Goal: Find specific page/section: Find specific page/section

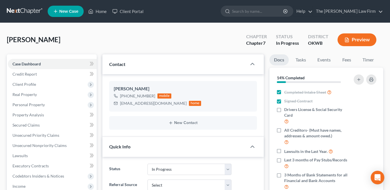
select select "4"
click at [106, 12] on link "Home" at bounding box center [97, 11] width 24 height 10
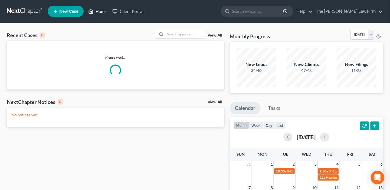
scroll to position [77, 0]
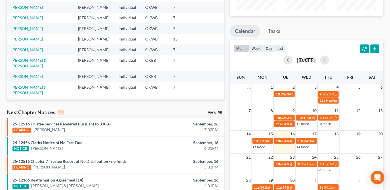
click at [306, 123] on link "+2 more" at bounding box center [303, 124] width 12 height 4
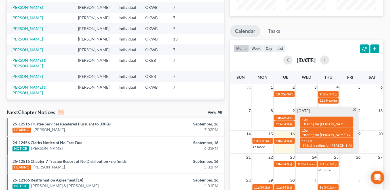
click at [355, 110] on span at bounding box center [355, 111] width 4 height 4
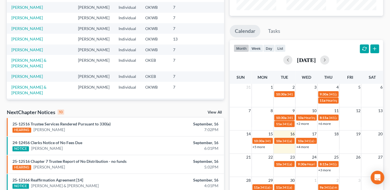
click at [306, 147] on link "+4 more" at bounding box center [303, 147] width 12 height 4
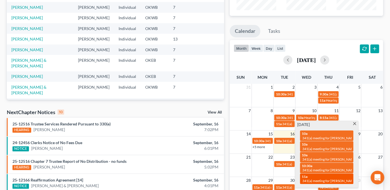
click at [317, 180] on span "341(a) meeting for [PERSON_NAME]" at bounding box center [330, 181] width 55 height 4
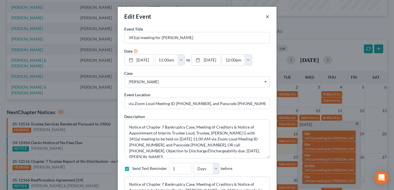
click at [266, 15] on button "×" at bounding box center [268, 16] width 4 height 7
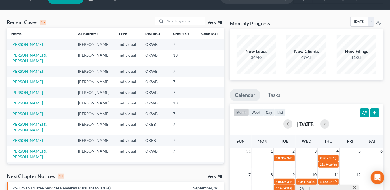
scroll to position [0, 0]
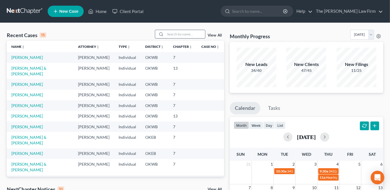
click at [194, 34] on input "search" at bounding box center [185, 34] width 40 height 8
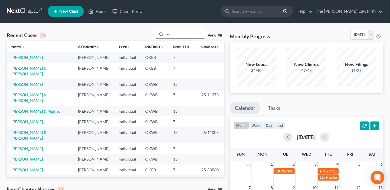
click at [194, 35] on input "vi" at bounding box center [185, 34] width 40 height 8
type input "v"
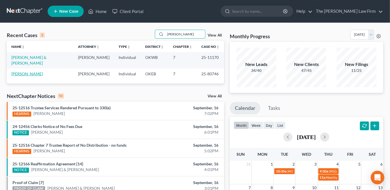
type input "[PERSON_NAME]"
click at [33, 75] on link "[PERSON_NAME]" at bounding box center [27, 74] width 32 height 5
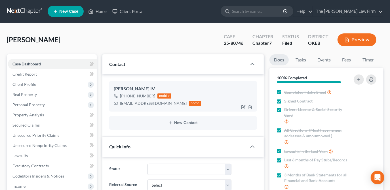
scroll to position [186, 0]
click at [97, 10] on link "Home" at bounding box center [97, 11] width 24 height 10
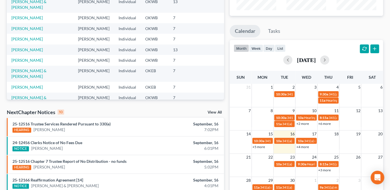
scroll to position [129, 0]
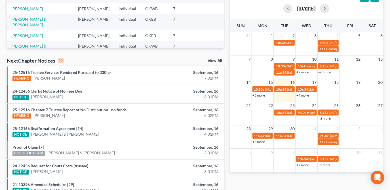
click at [300, 95] on link "+4 more" at bounding box center [303, 95] width 12 height 4
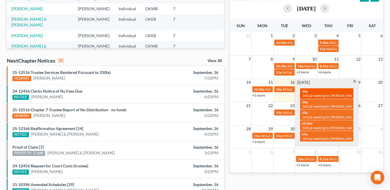
click at [342, 94] on span "341(a) meeting for [PERSON_NAME]" at bounding box center [330, 96] width 55 height 4
select select "Days"
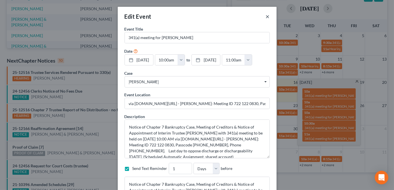
click at [267, 15] on button "×" at bounding box center [268, 16] width 4 height 7
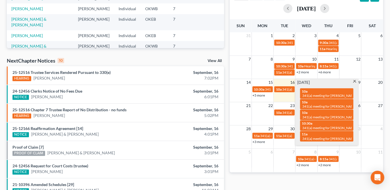
scroll to position [0, 0]
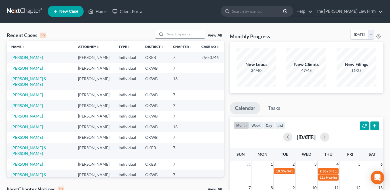
click at [188, 36] on input "search" at bounding box center [185, 34] width 40 height 8
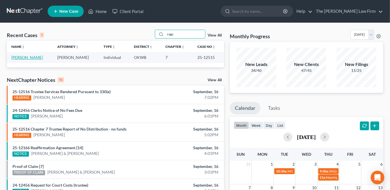
type input "rags"
click at [36, 58] on link "[PERSON_NAME]" at bounding box center [27, 57] width 32 height 5
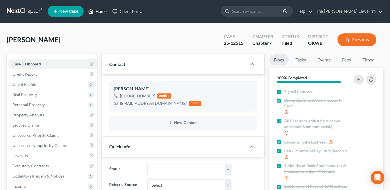
drag, startPoint x: 98, startPoint y: 8, endPoint x: 102, endPoint y: 12, distance: 5.7
click at [98, 8] on link "Home" at bounding box center [97, 11] width 24 height 10
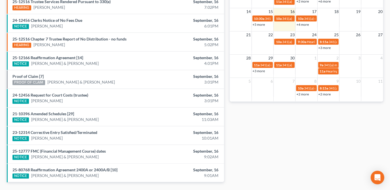
scroll to position [191, 0]
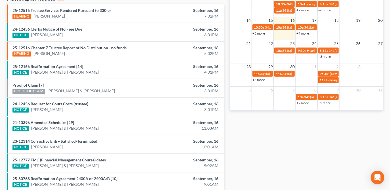
click at [304, 32] on link "+4 more" at bounding box center [303, 33] width 12 height 4
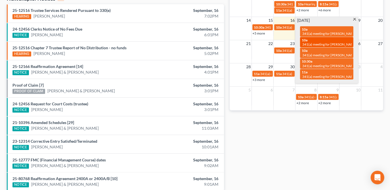
click at [331, 43] on span "341(a) meeting for [PERSON_NAME]" at bounding box center [330, 44] width 55 height 4
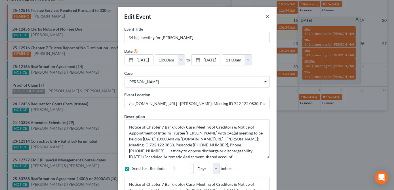
click at [267, 17] on button "×" at bounding box center [268, 16] width 4 height 7
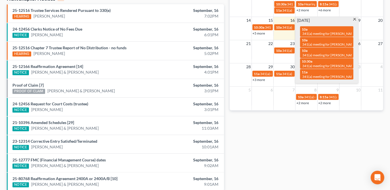
scroll to position [0, 0]
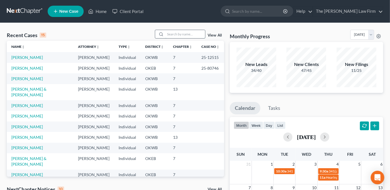
click at [195, 35] on input "search" at bounding box center [185, 34] width 40 height 8
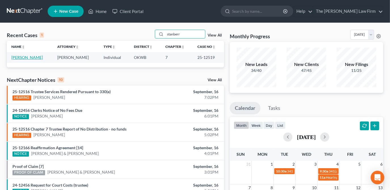
type input "stanberr"
click at [36, 58] on link "[PERSON_NAME]" at bounding box center [27, 57] width 32 height 5
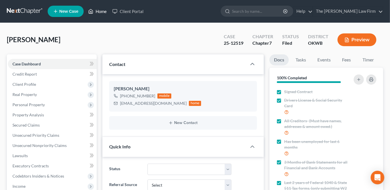
drag, startPoint x: 100, startPoint y: 11, endPoint x: 202, endPoint y: 52, distance: 109.4
click at [100, 11] on link "Home" at bounding box center [97, 11] width 24 height 10
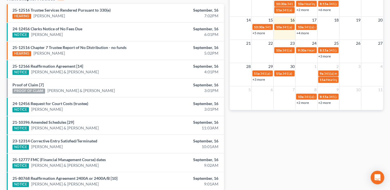
scroll to position [165, 0]
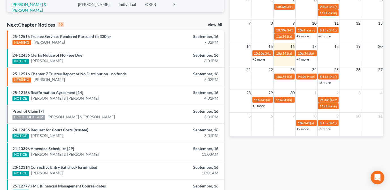
click at [306, 60] on link "+4 more" at bounding box center [303, 59] width 12 height 4
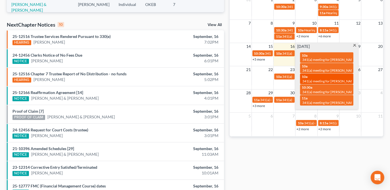
click at [325, 79] on span "341(a) meeting for [PERSON_NAME] & [PERSON_NAME]" at bounding box center [345, 81] width 85 height 4
select select "Days"
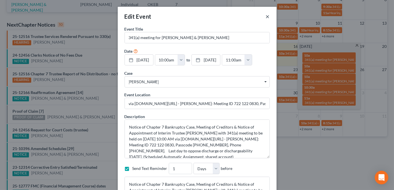
click at [266, 18] on button "×" at bounding box center [268, 16] width 4 height 7
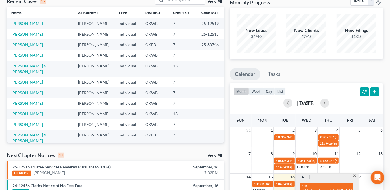
scroll to position [0, 0]
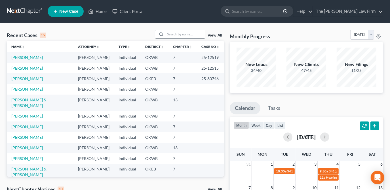
click at [176, 35] on input "search" at bounding box center [185, 34] width 40 height 8
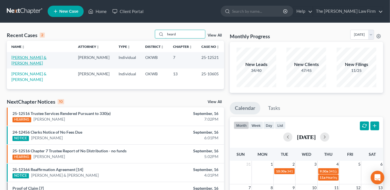
type input "heard"
click at [41, 58] on link "[PERSON_NAME] & [PERSON_NAME]" at bounding box center [28, 60] width 35 height 11
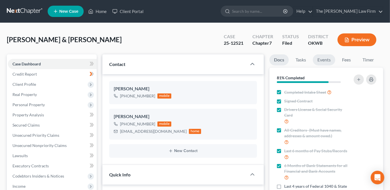
click at [332, 60] on link "Events" at bounding box center [324, 59] width 22 height 11
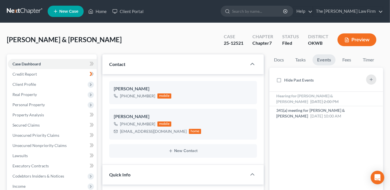
scroll to position [1076, 0]
click at [103, 12] on link "Home" at bounding box center [97, 11] width 24 height 10
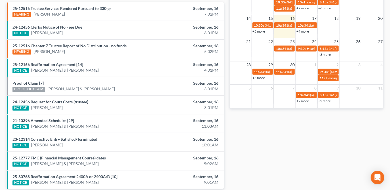
scroll to position [165, 0]
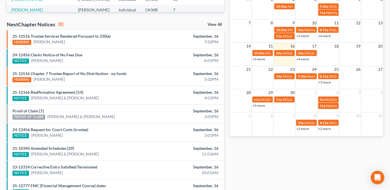
click at [305, 59] on link "+4 more" at bounding box center [303, 59] width 12 height 4
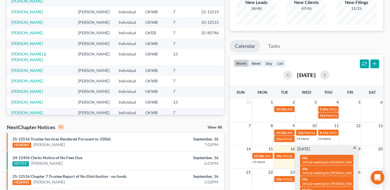
scroll to position [0, 0]
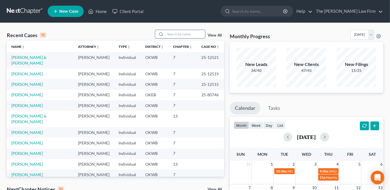
click at [190, 33] on input "search" at bounding box center [185, 34] width 40 height 8
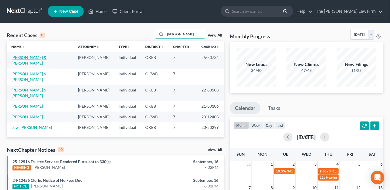
type input "[PERSON_NAME]"
click at [40, 57] on link "[PERSON_NAME] & [PERSON_NAME]" at bounding box center [28, 60] width 35 height 11
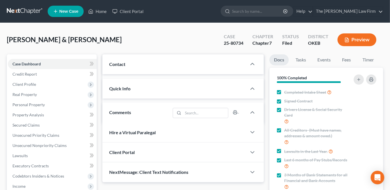
scroll to position [477, 0]
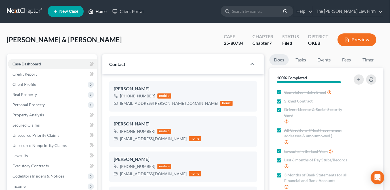
drag, startPoint x: 106, startPoint y: 10, endPoint x: 124, endPoint y: 38, distance: 32.7
click at [106, 10] on link "Home" at bounding box center [97, 11] width 24 height 10
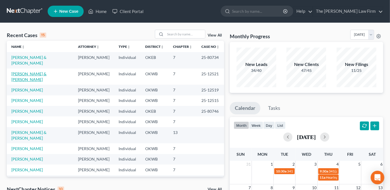
click at [46, 72] on link "[PERSON_NAME] & [PERSON_NAME]" at bounding box center [28, 77] width 35 height 11
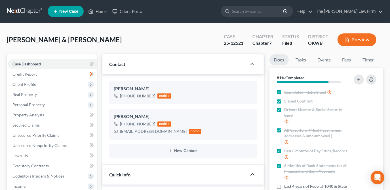
scroll to position [1076, 0]
drag, startPoint x: 332, startPoint y: 60, endPoint x: 328, endPoint y: 63, distance: 5.0
click at [332, 60] on link "Events" at bounding box center [324, 59] width 22 height 11
